Goal: Task Accomplishment & Management: Manage account settings

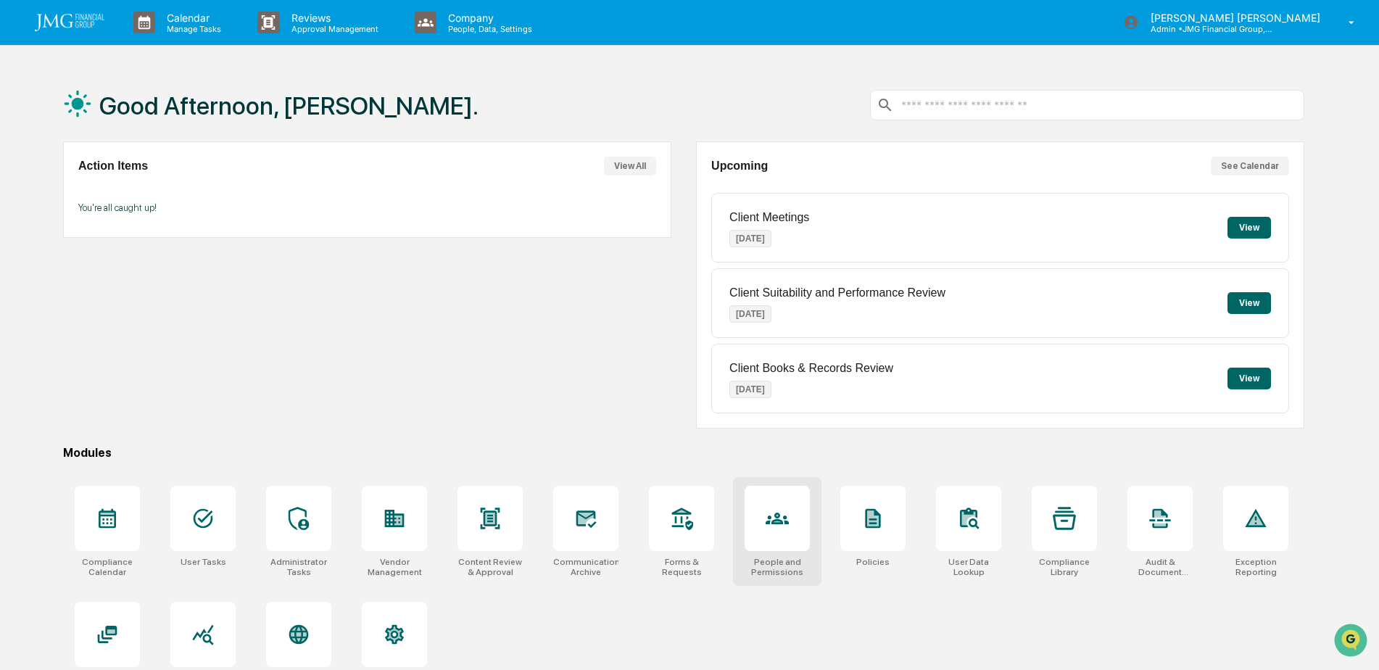
click at [802, 528] on div at bounding box center [776, 518] width 65 height 65
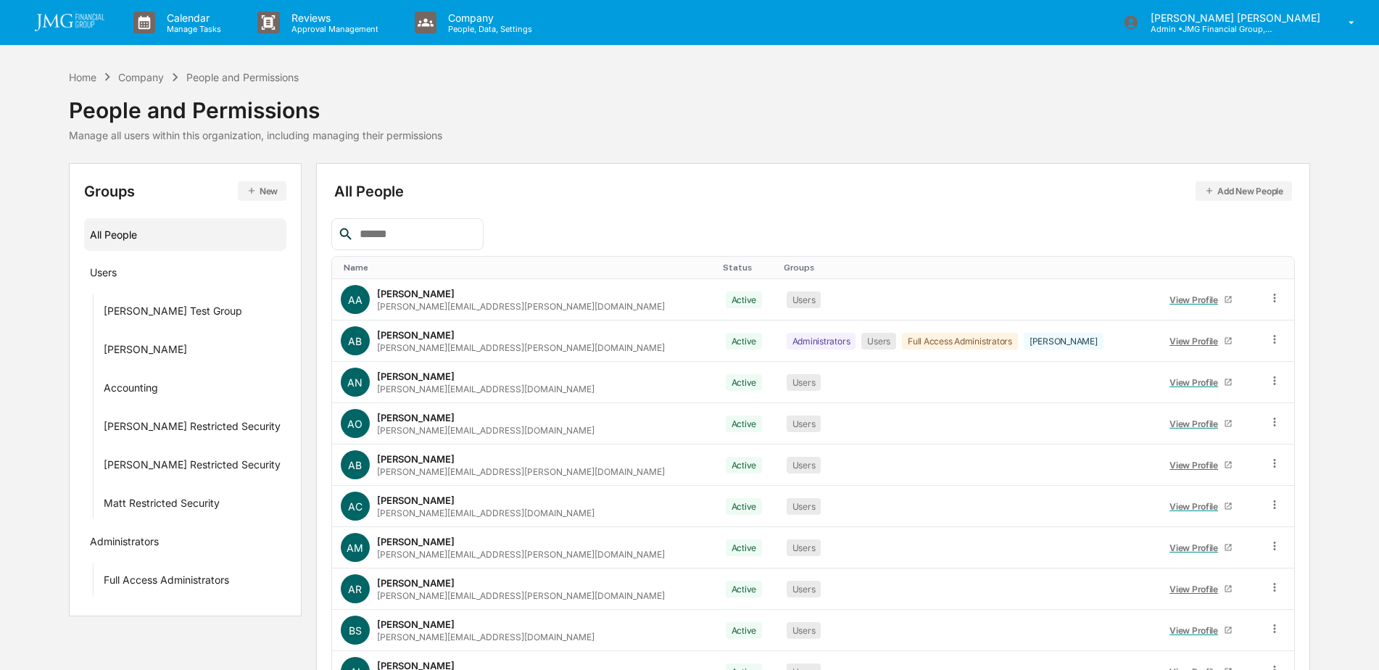
click at [431, 236] on input "text" at bounding box center [415, 234] width 123 height 19
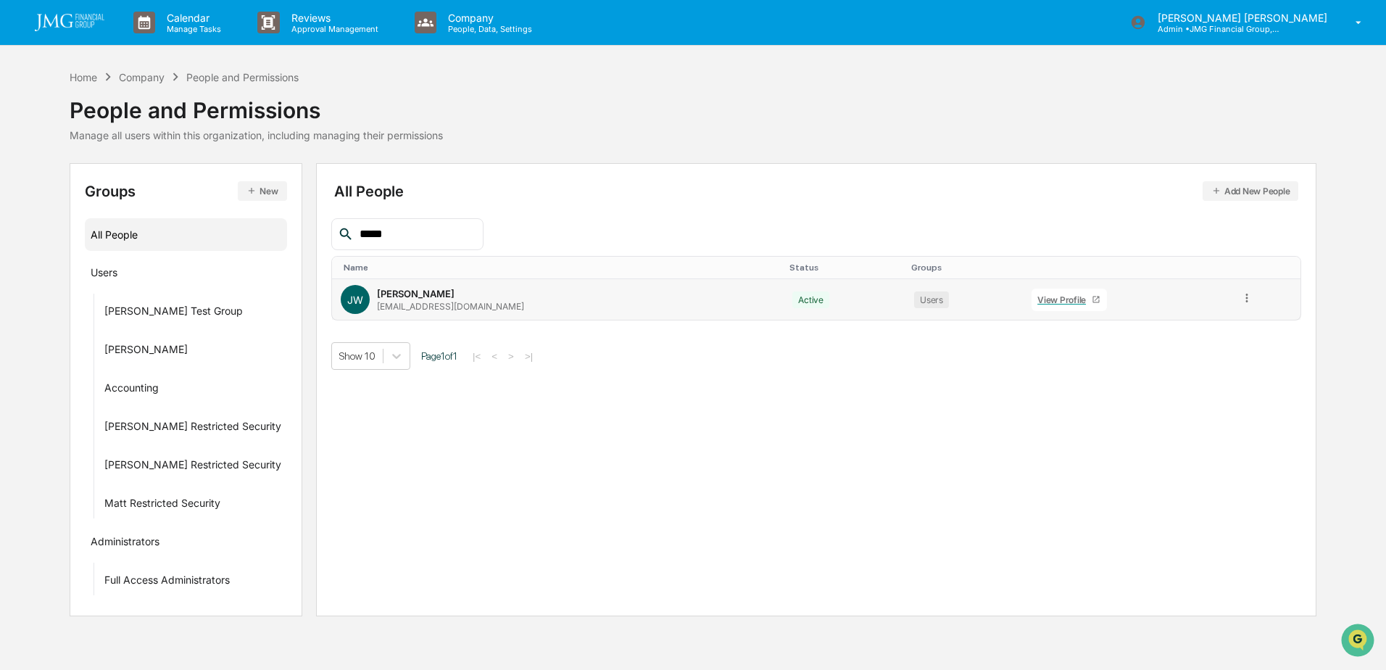
type input "*****"
click at [1037, 301] on div "View Profile" at bounding box center [1064, 299] width 54 height 11
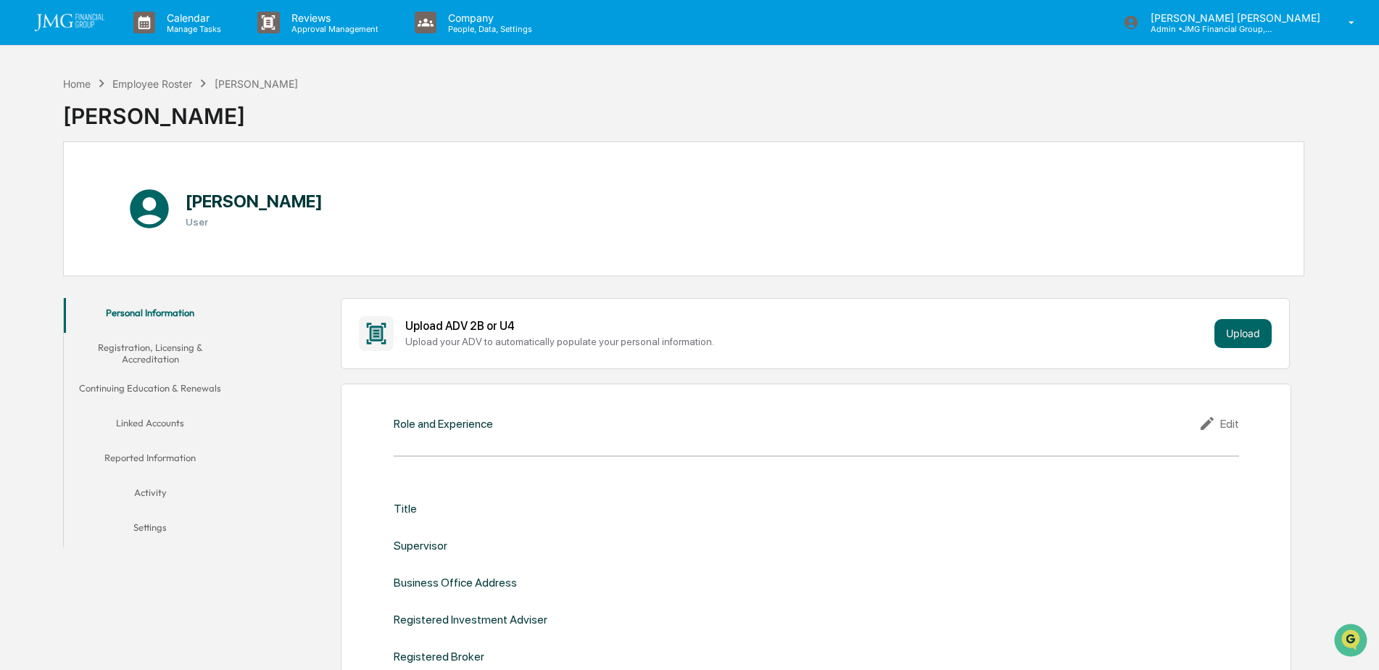
click at [186, 423] on button "Linked Accounts" at bounding box center [150, 425] width 173 height 35
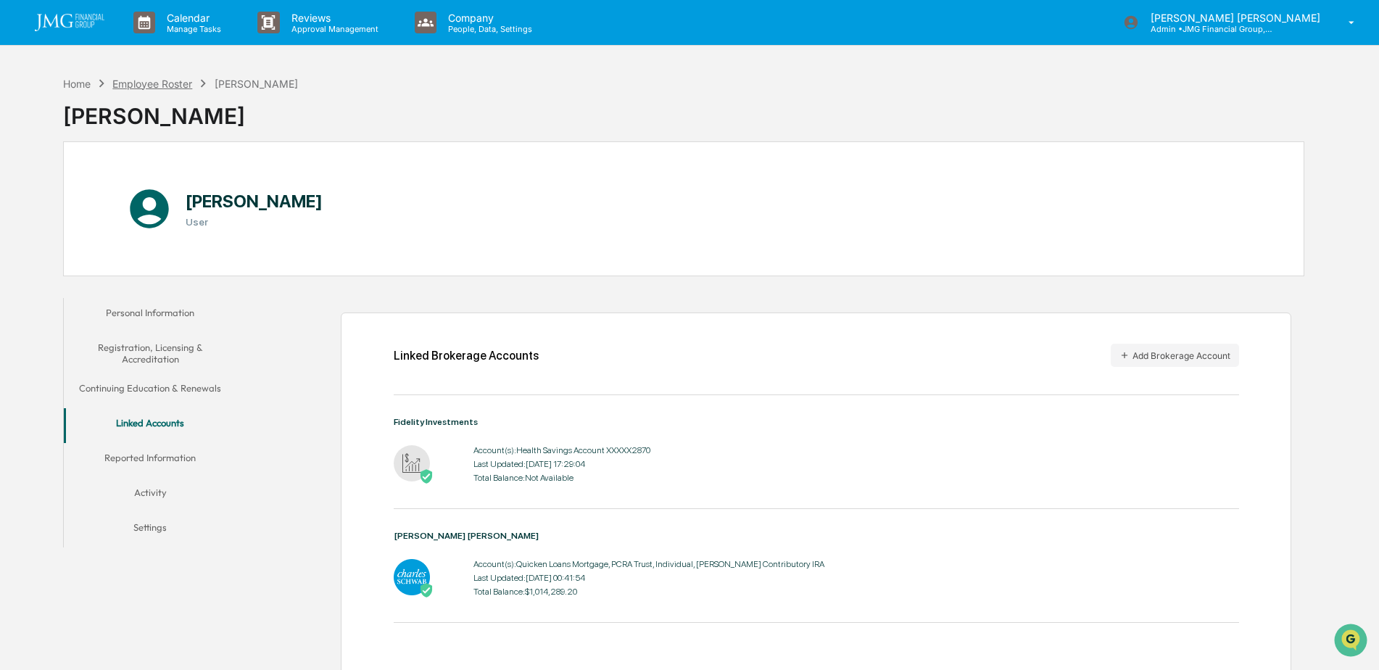
click at [161, 83] on div "Employee Roster" at bounding box center [152, 84] width 80 height 12
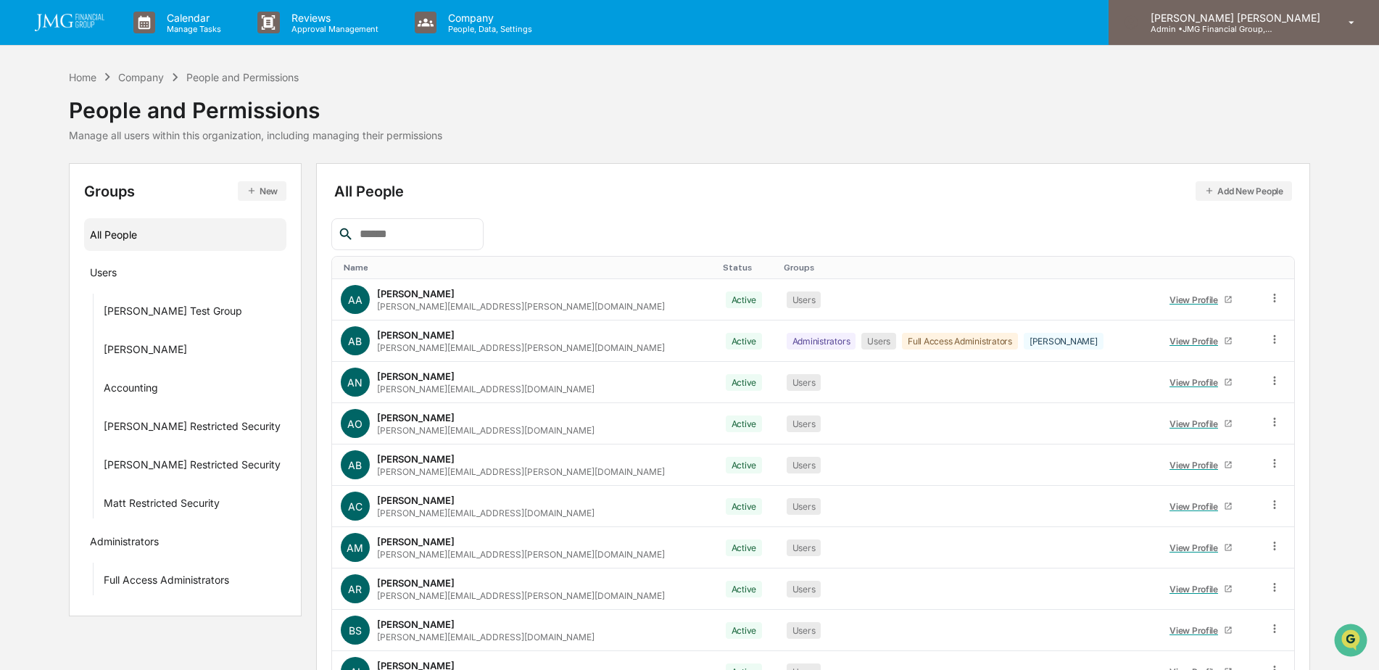
click at [1263, 35] on div "[PERSON_NAME] [PERSON_NAME] Admin • JMG Financial Group, Ltd." at bounding box center [1243, 22] width 270 height 45
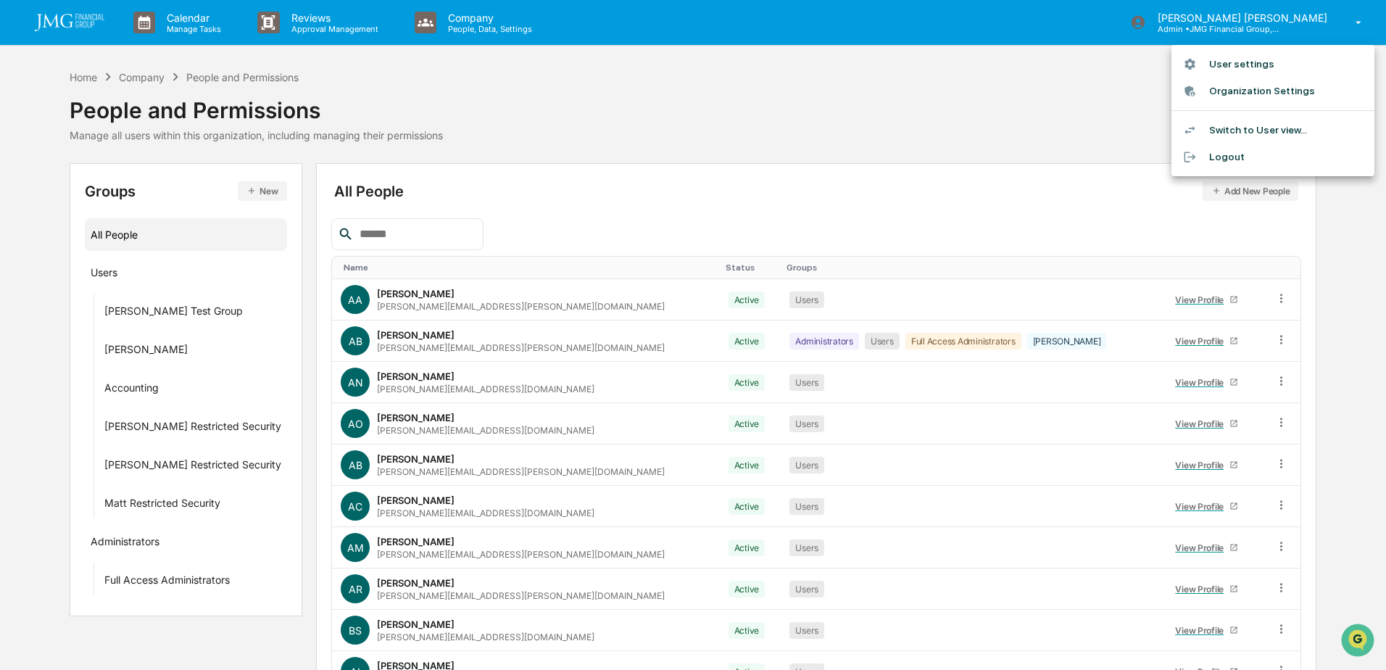
click at [1305, 125] on li "Switch to User view..." at bounding box center [1272, 130] width 203 height 27
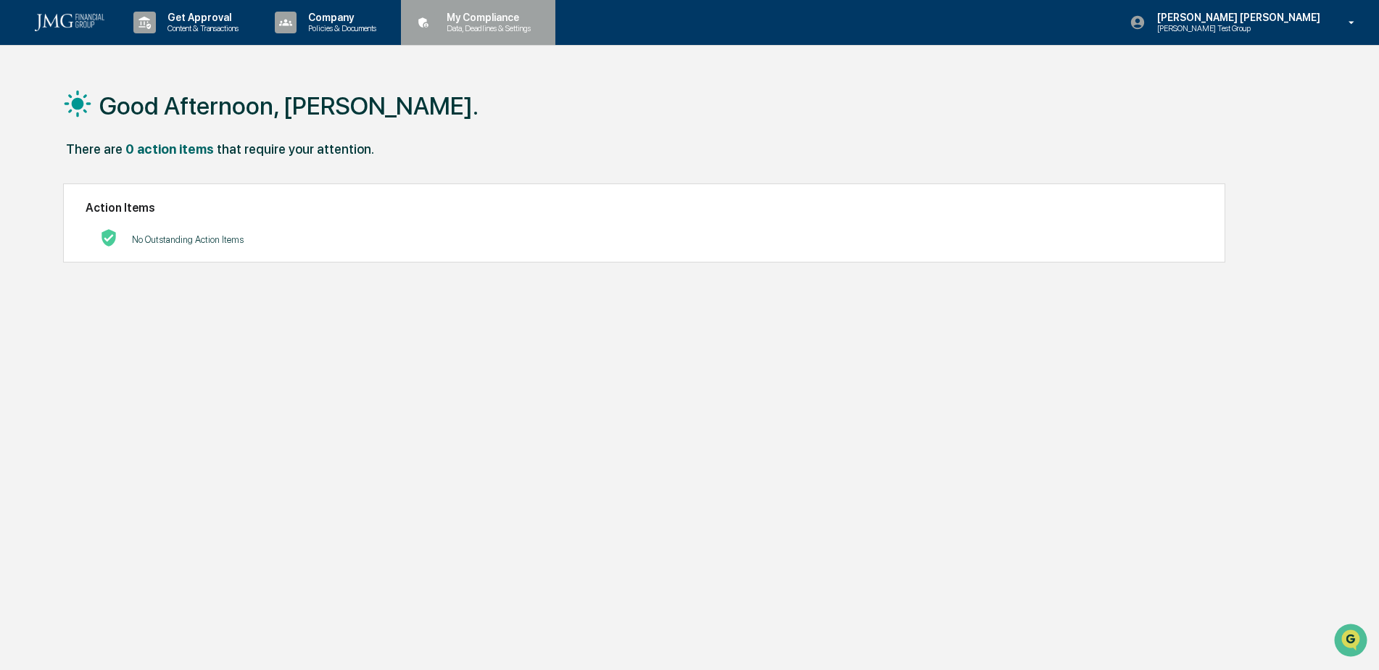
click at [484, 35] on div "My Compliance Data, Deadlines & Settings" at bounding box center [477, 22] width 140 height 45
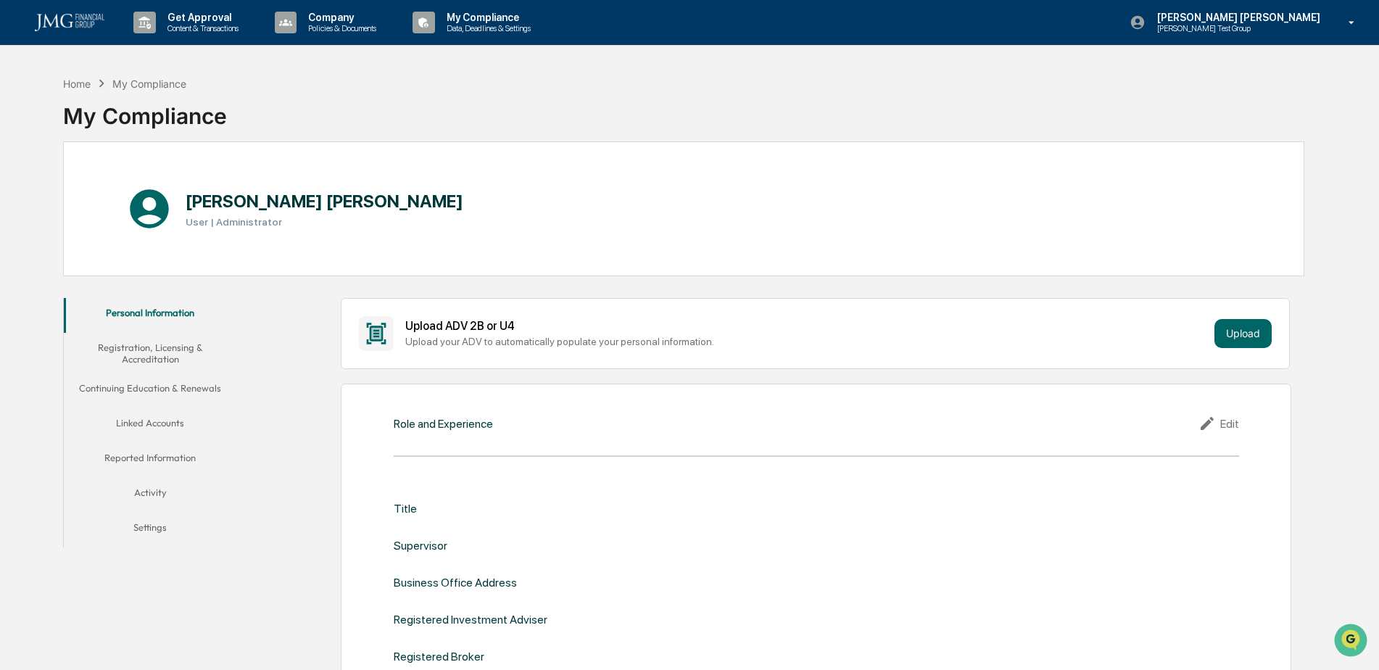
click at [163, 426] on button "Linked Accounts" at bounding box center [150, 425] width 173 height 35
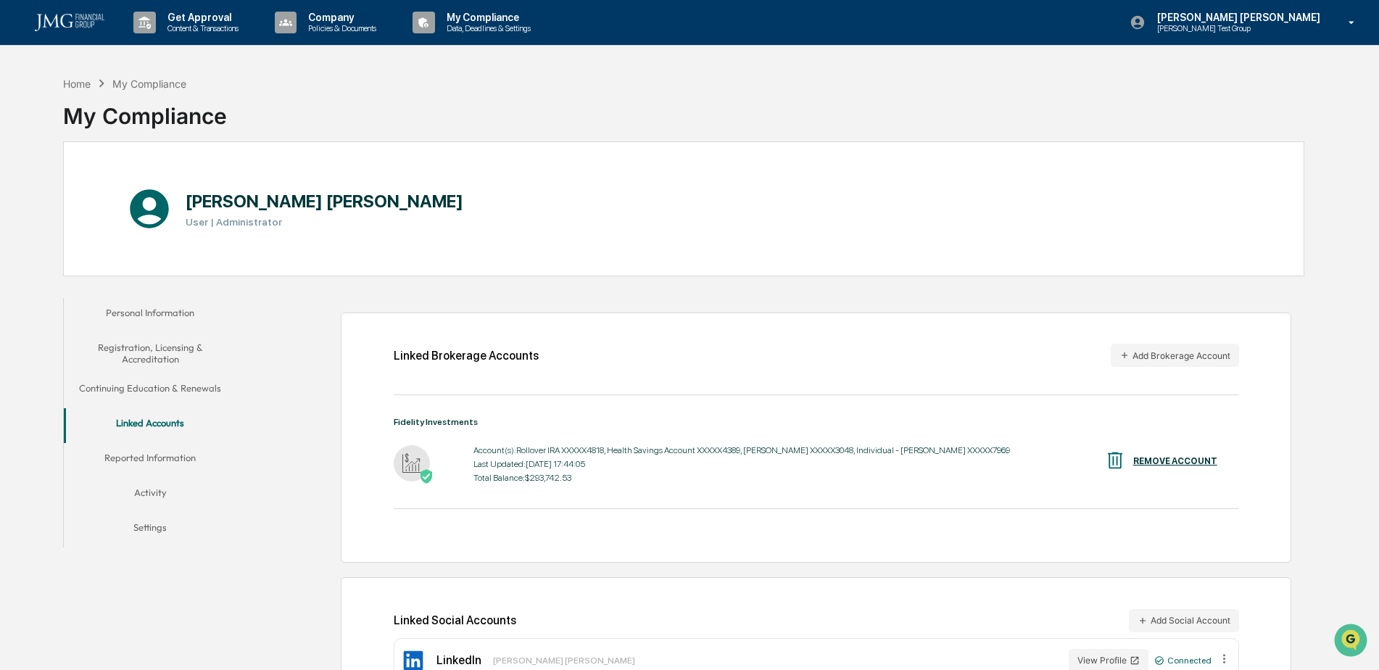
click at [1287, 26] on p "[PERSON_NAME] Test Group" at bounding box center [1216, 28] width 142 height 10
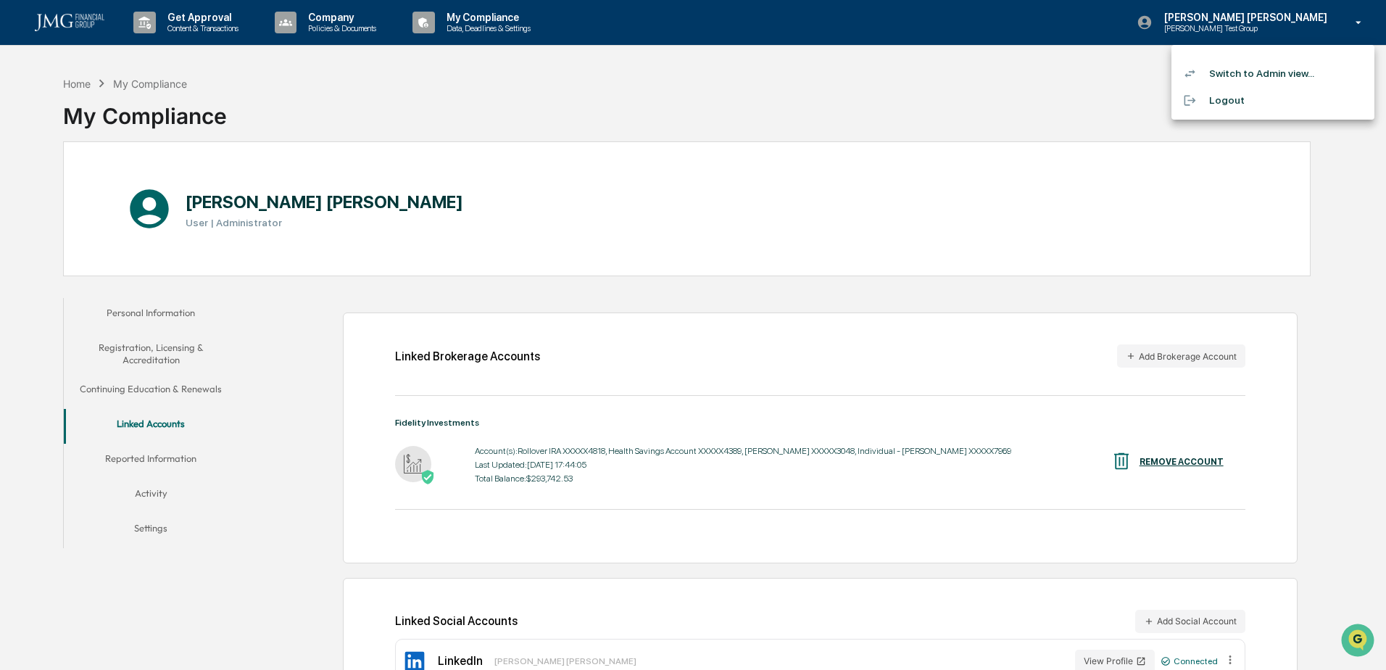
click at [1229, 101] on li "Logout" at bounding box center [1272, 100] width 203 height 27
